Goal: Browse casually

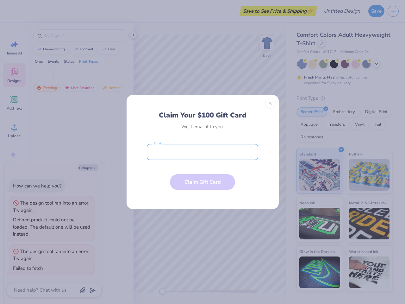
type textarea "x"
click at [203, 152] on input "email" at bounding box center [202, 152] width 111 height 16
click at [271, 103] on button "Close" at bounding box center [270, 103] width 11 height 11
